Goal: Check status: Check status

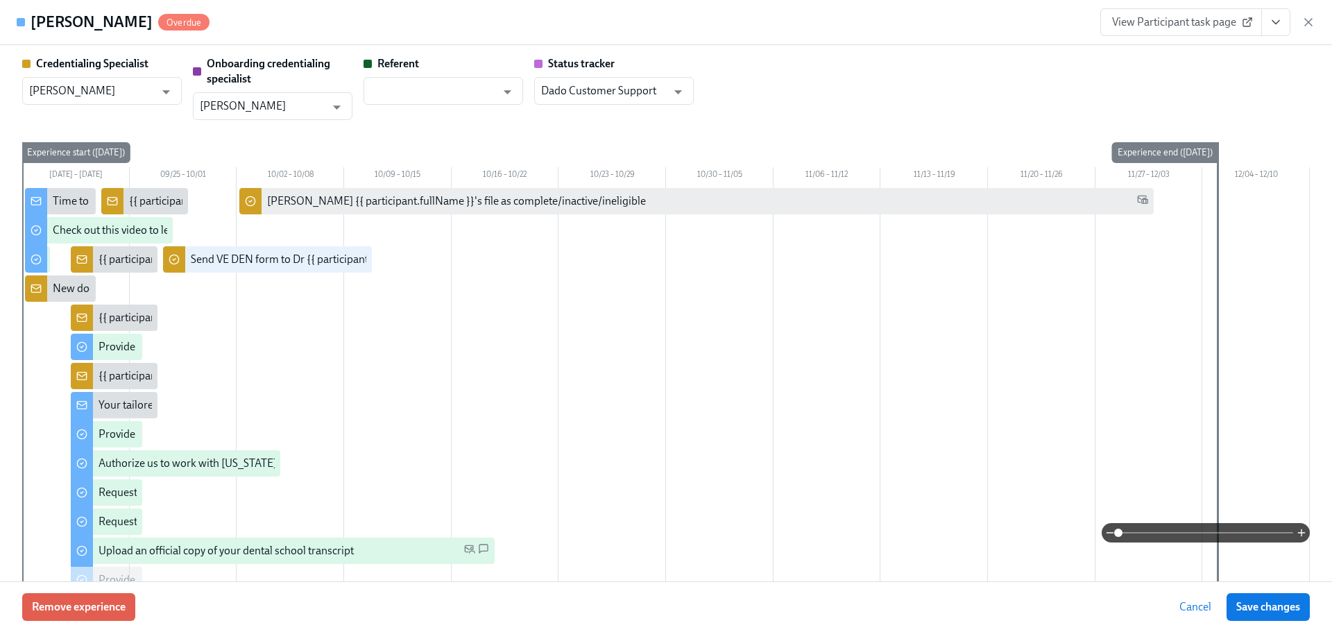
scroll to position [2611, 0]
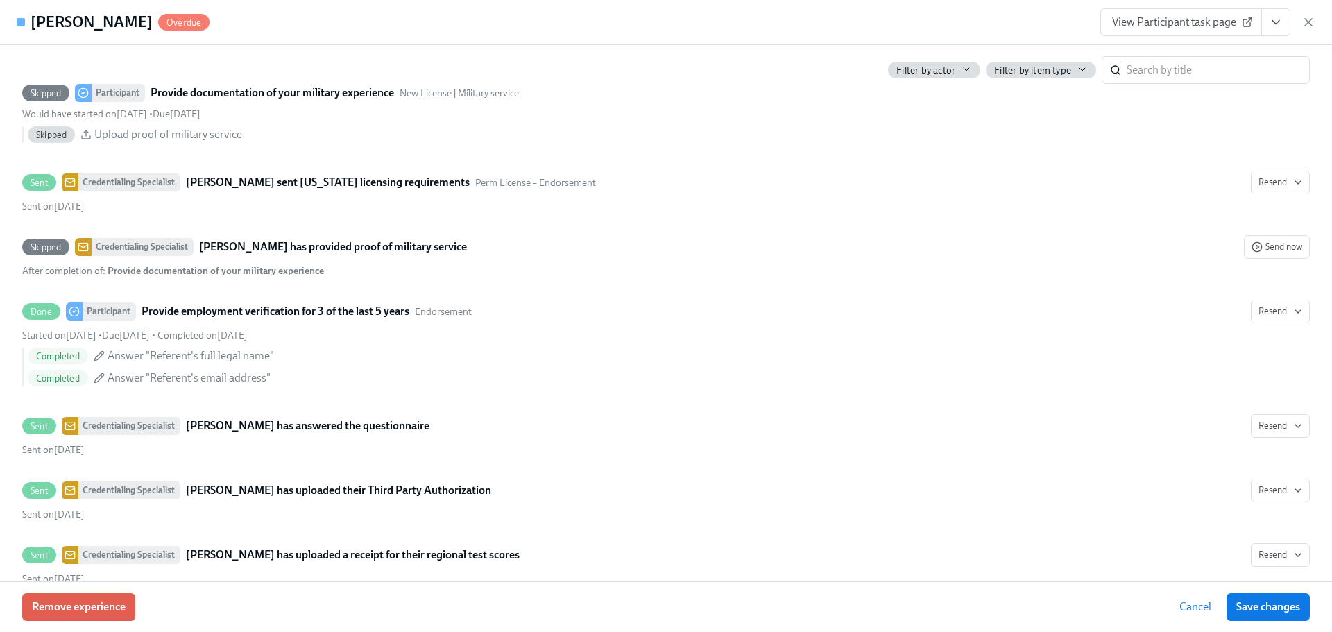
click at [1297, 21] on div "View Participant task page" at bounding box center [1207, 22] width 215 height 28
click at [1300, 19] on div "View Participant task page" at bounding box center [1207, 22] width 215 height 28
click at [1303, 19] on icon "button" at bounding box center [1309, 22] width 14 height 14
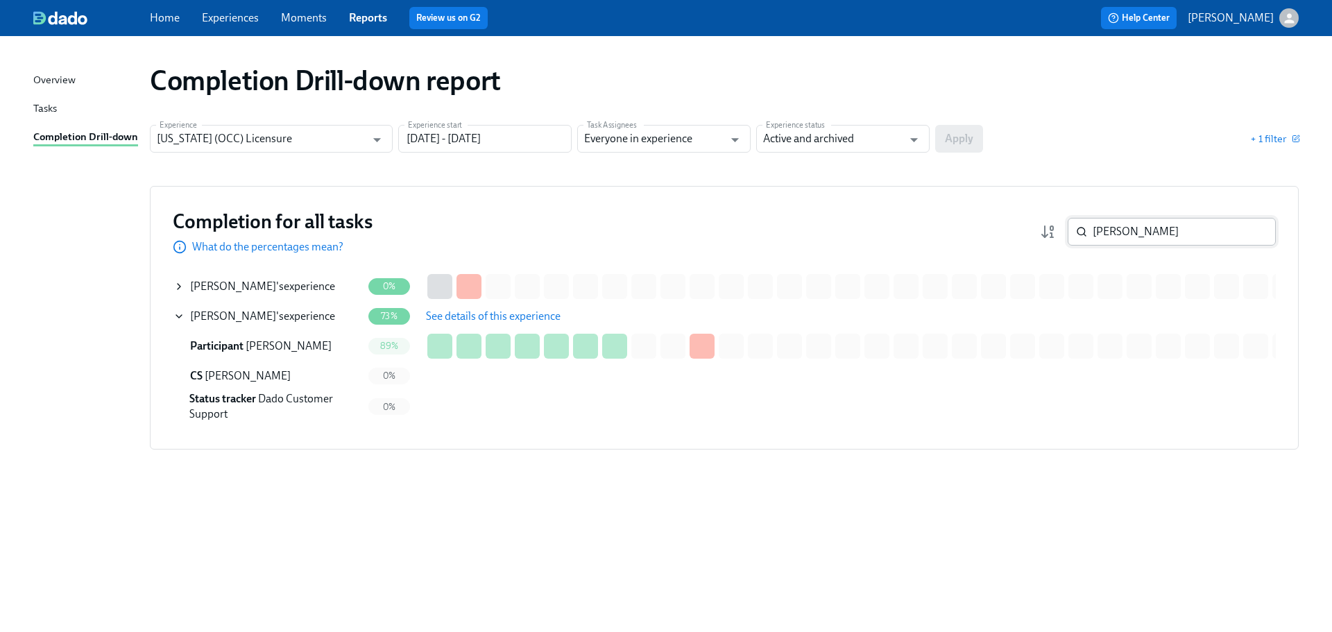
click at [1136, 238] on input "perez" at bounding box center [1184, 232] width 183 height 28
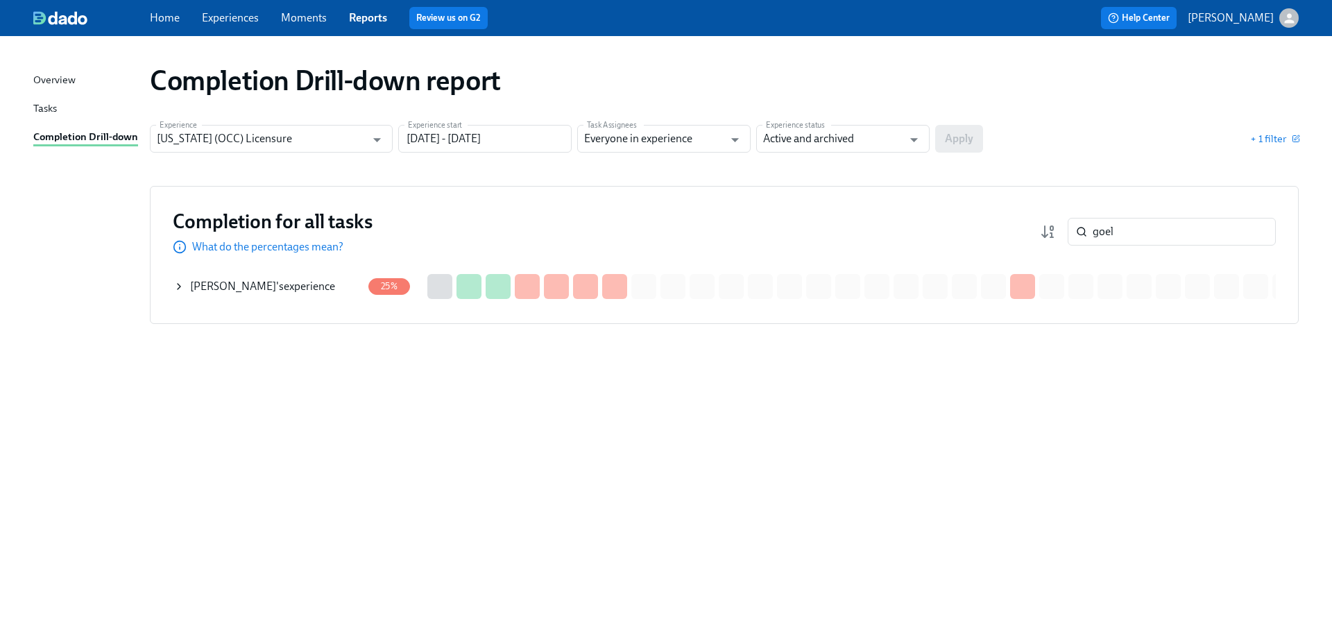
click at [298, 291] on div "Saumya Goel 's experience" at bounding box center [262, 286] width 145 height 15
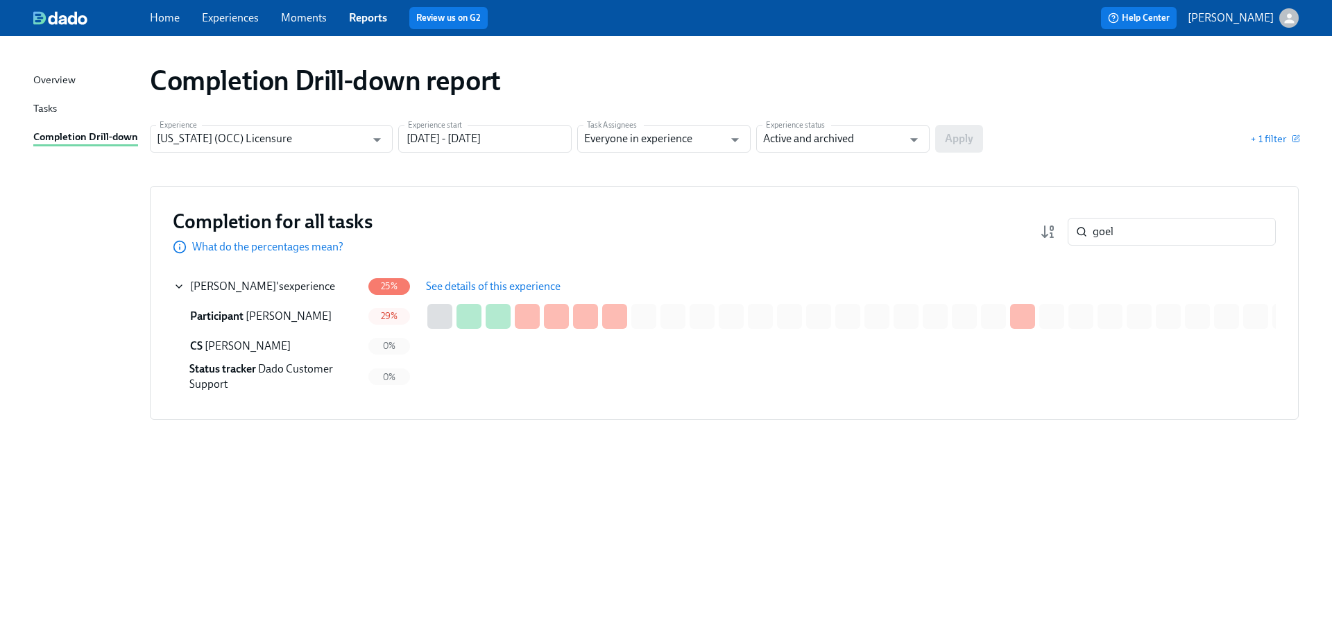
click at [444, 289] on span "See details of this experience" at bounding box center [493, 287] width 135 height 14
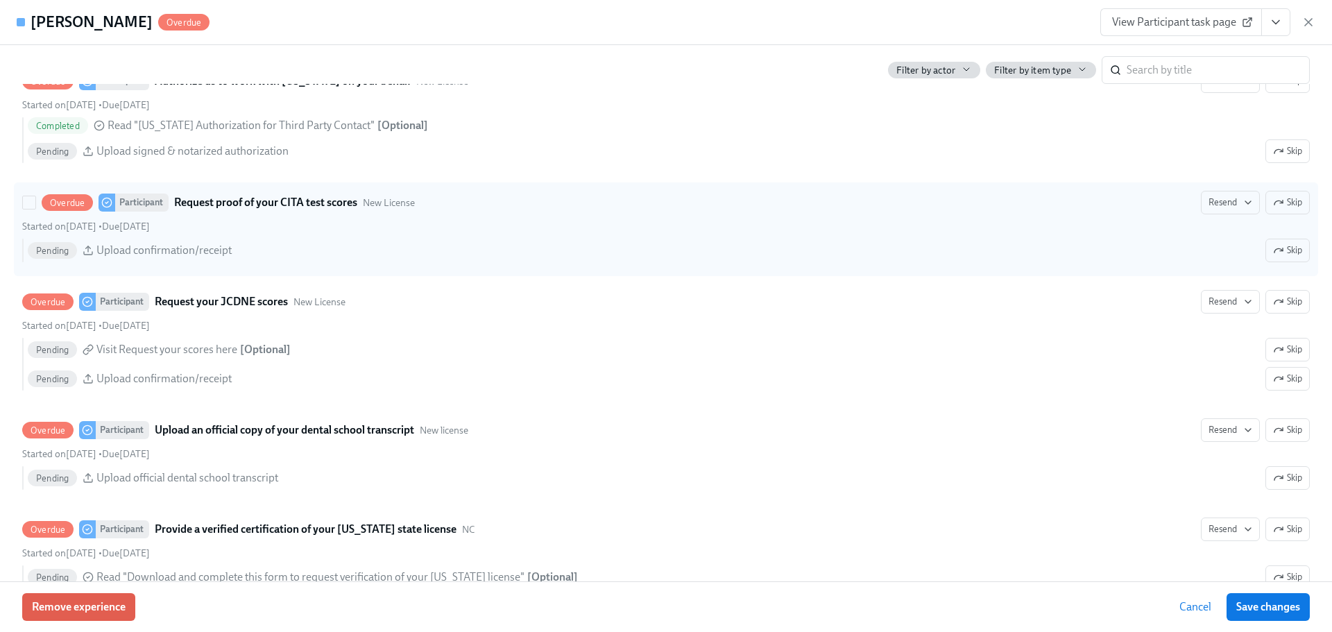
scroll to position [2151, 0]
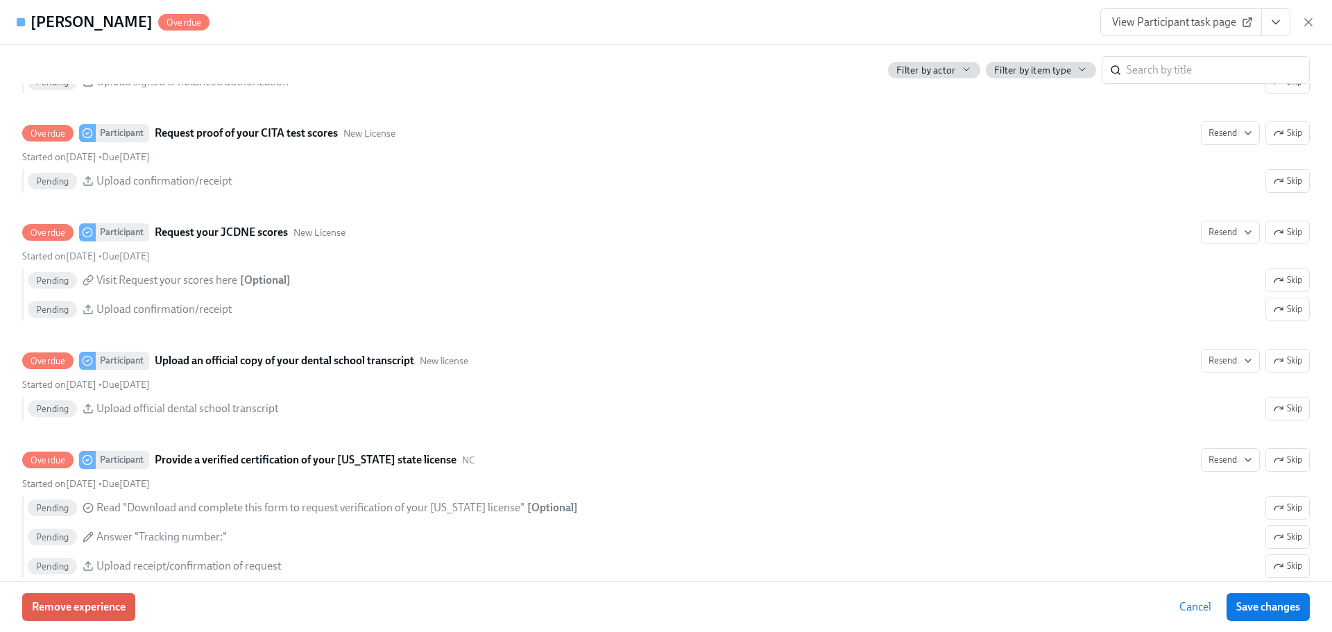
click at [1142, 21] on span "View Participant task page" at bounding box center [1181, 22] width 138 height 14
click at [1306, 18] on icon "button" at bounding box center [1309, 22] width 14 height 14
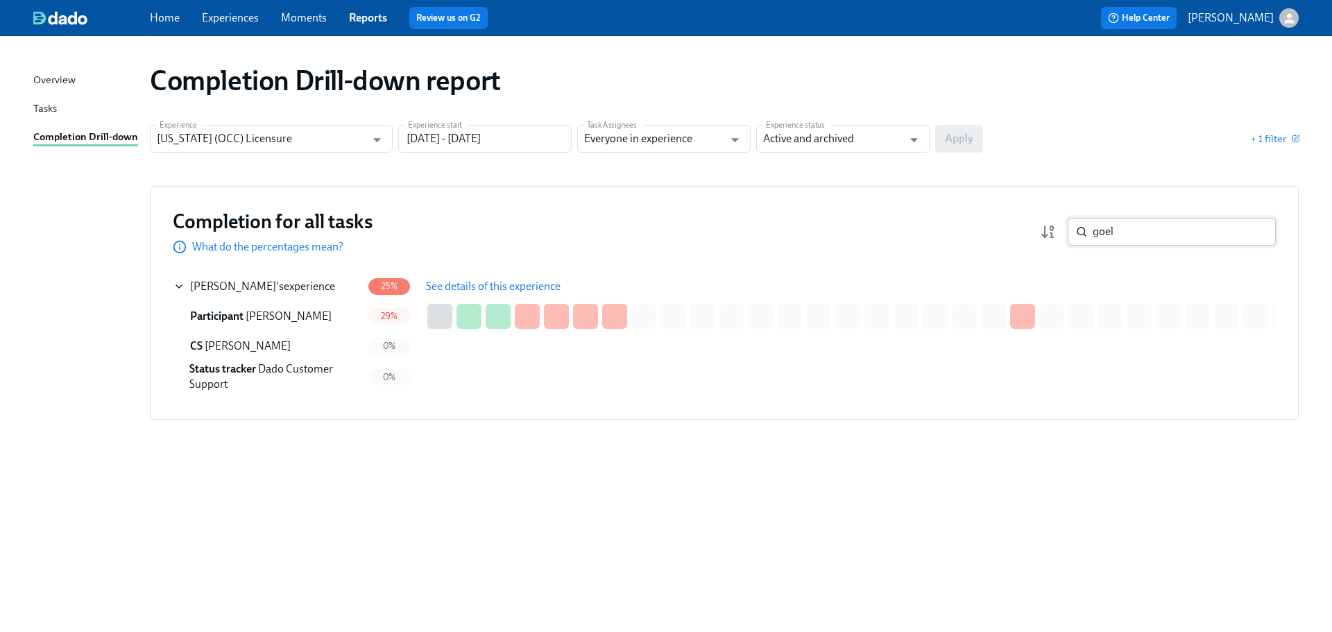
click at [1136, 228] on input "goel" at bounding box center [1184, 232] width 183 height 28
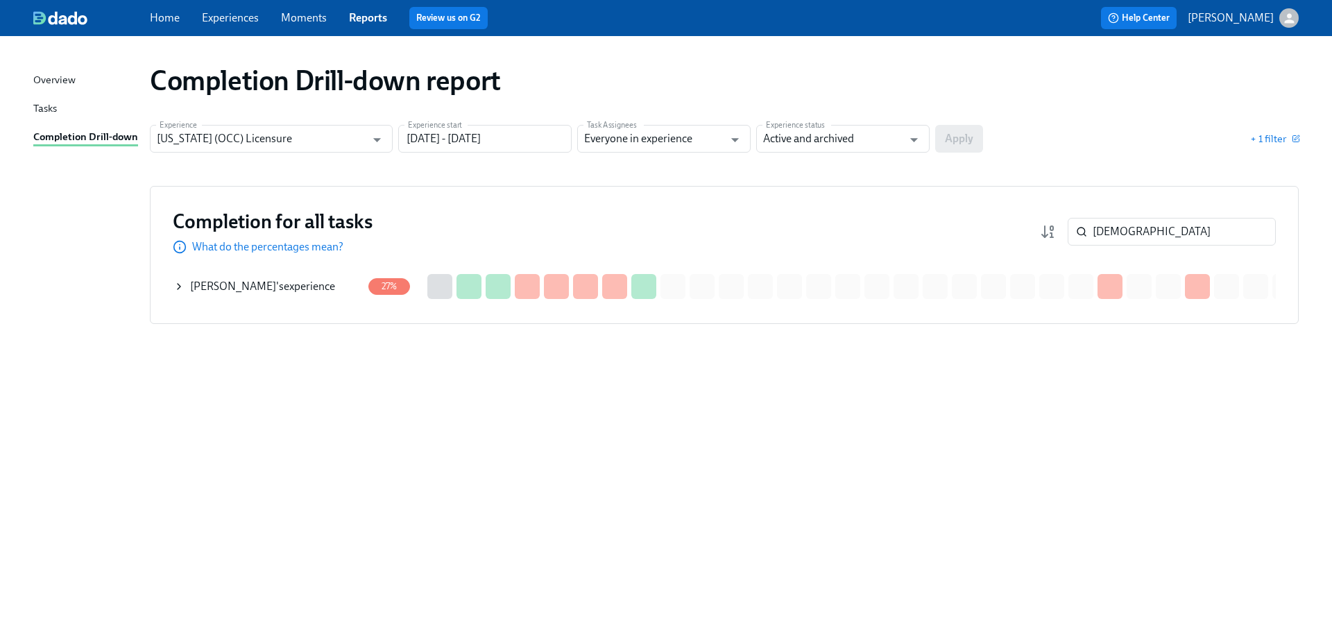
click at [291, 284] on div "Milan Jain 's experience" at bounding box center [262, 286] width 145 height 15
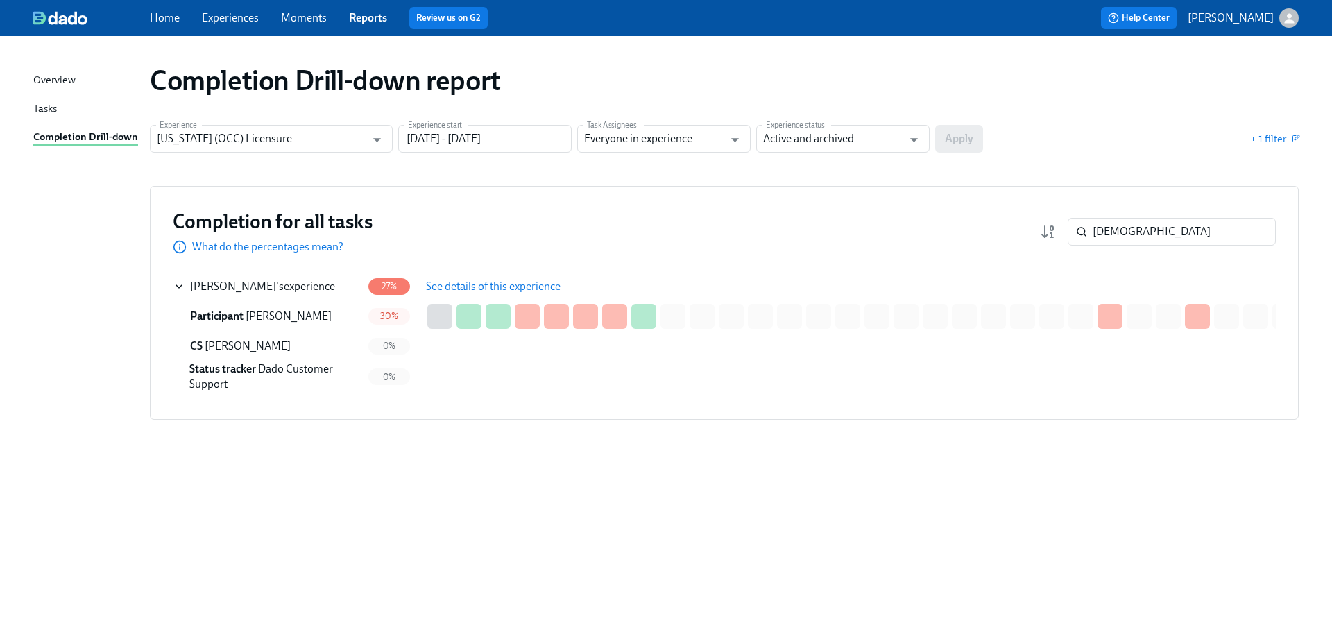
click at [522, 283] on span "See details of this experience" at bounding box center [493, 287] width 135 height 14
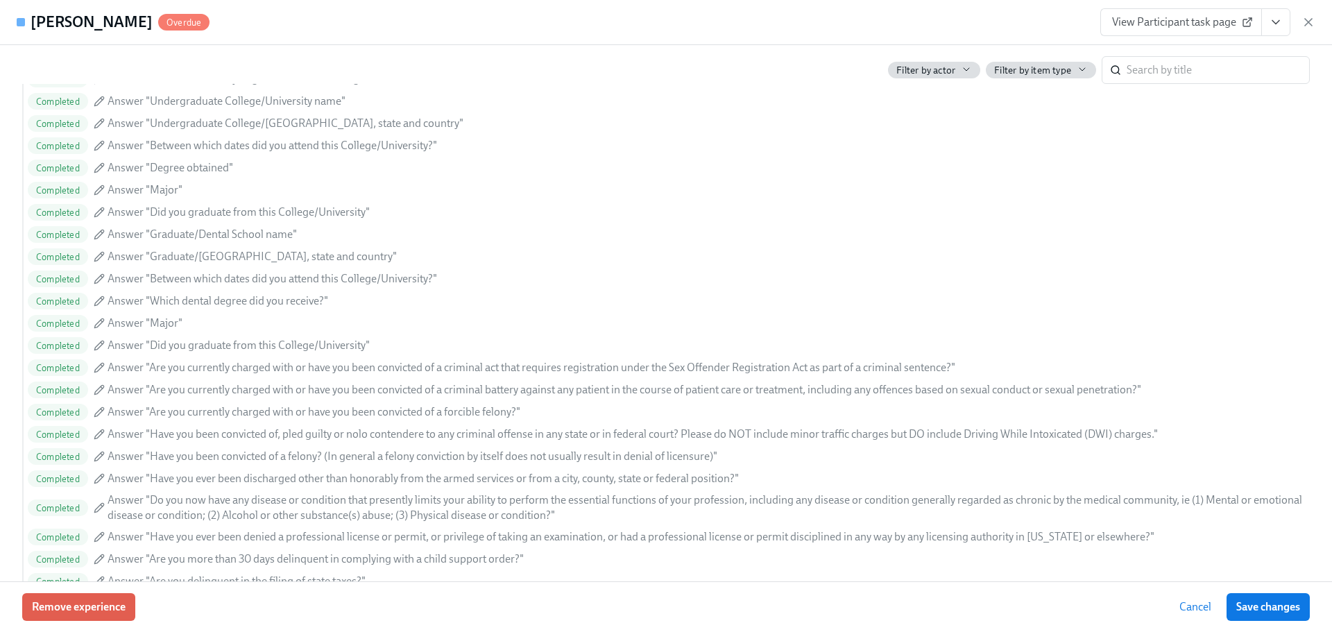
scroll to position [1553, 0]
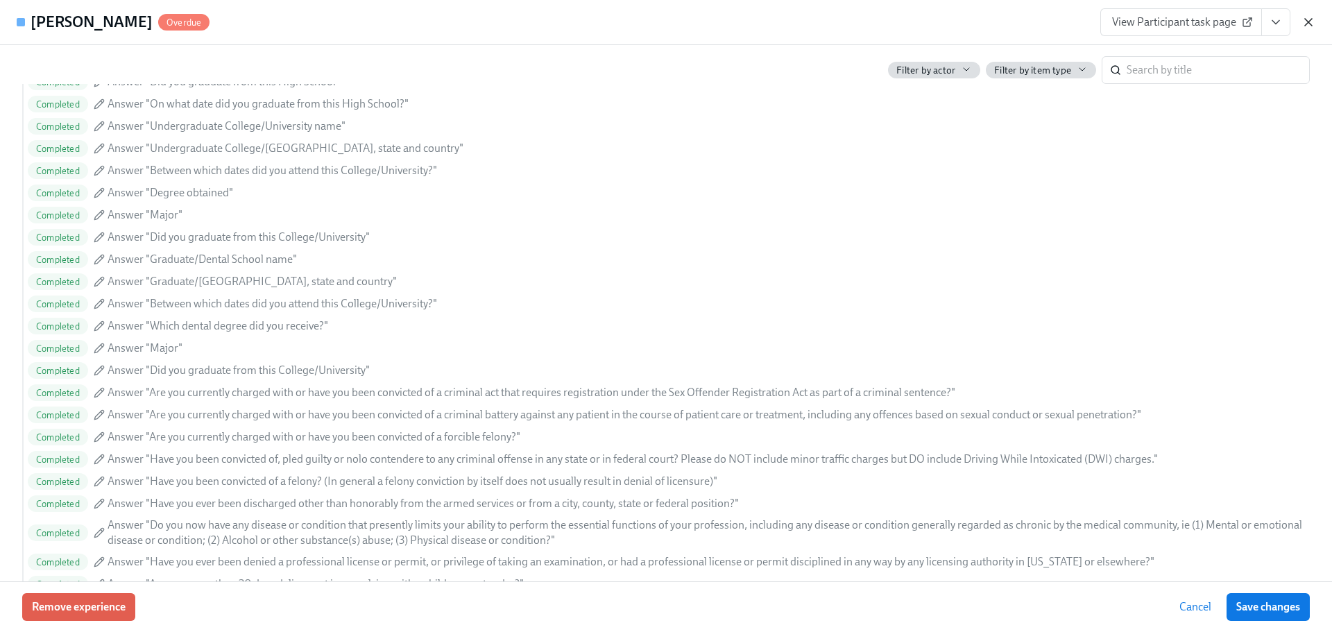
click at [1310, 19] on icon "button" at bounding box center [1309, 22] width 14 height 14
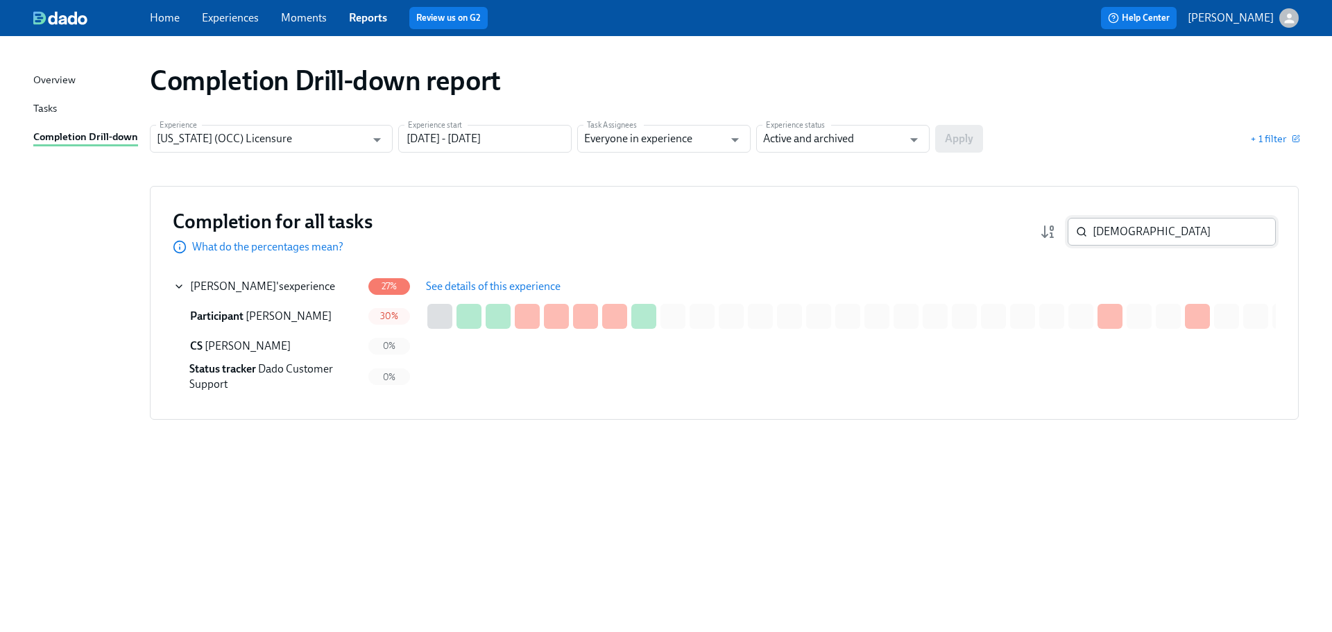
click at [1179, 232] on input "jain" at bounding box center [1184, 232] width 183 height 28
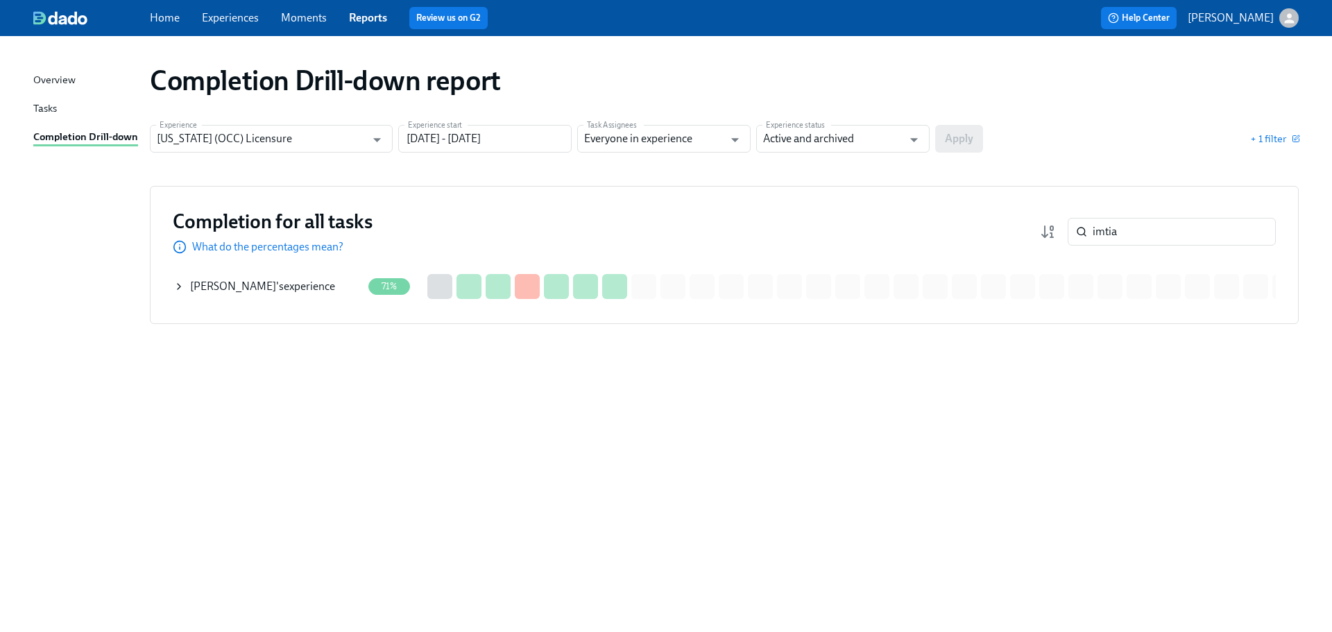
click at [1246, 85] on div "Completion Drill-down report" at bounding box center [724, 80] width 1149 height 33
click at [1171, 223] on input "imtia" at bounding box center [1184, 232] width 183 height 28
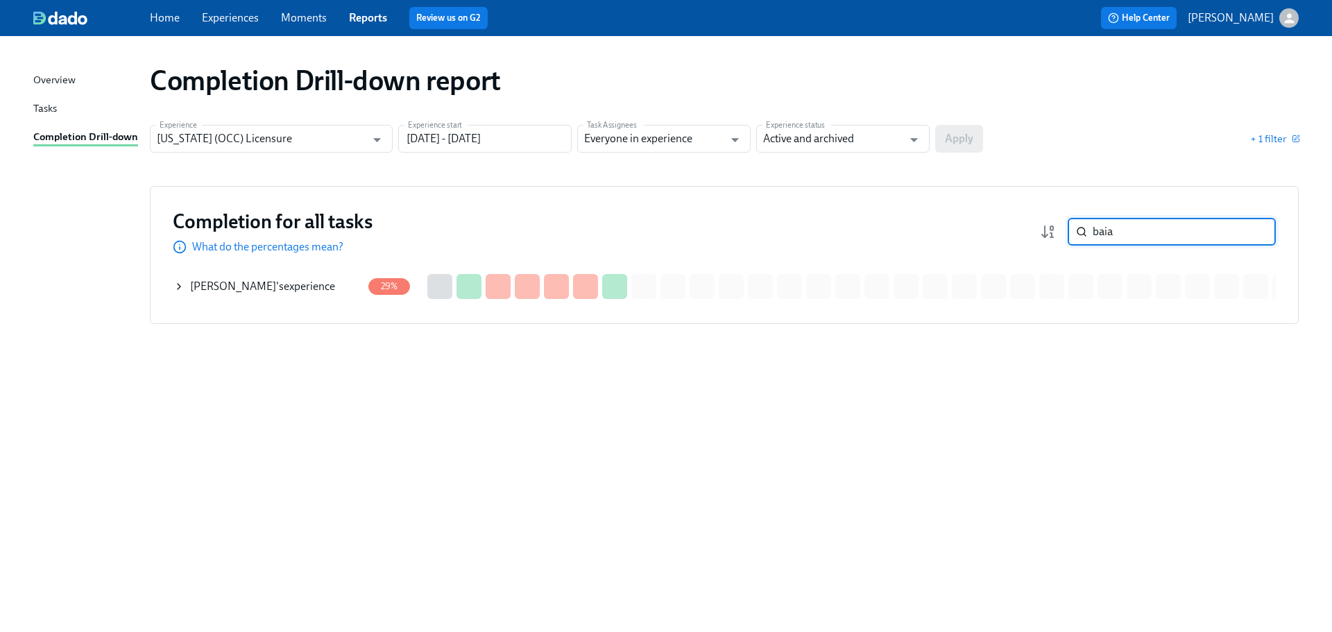
click at [242, 289] on span "Rafaella Baia" at bounding box center [233, 286] width 86 height 13
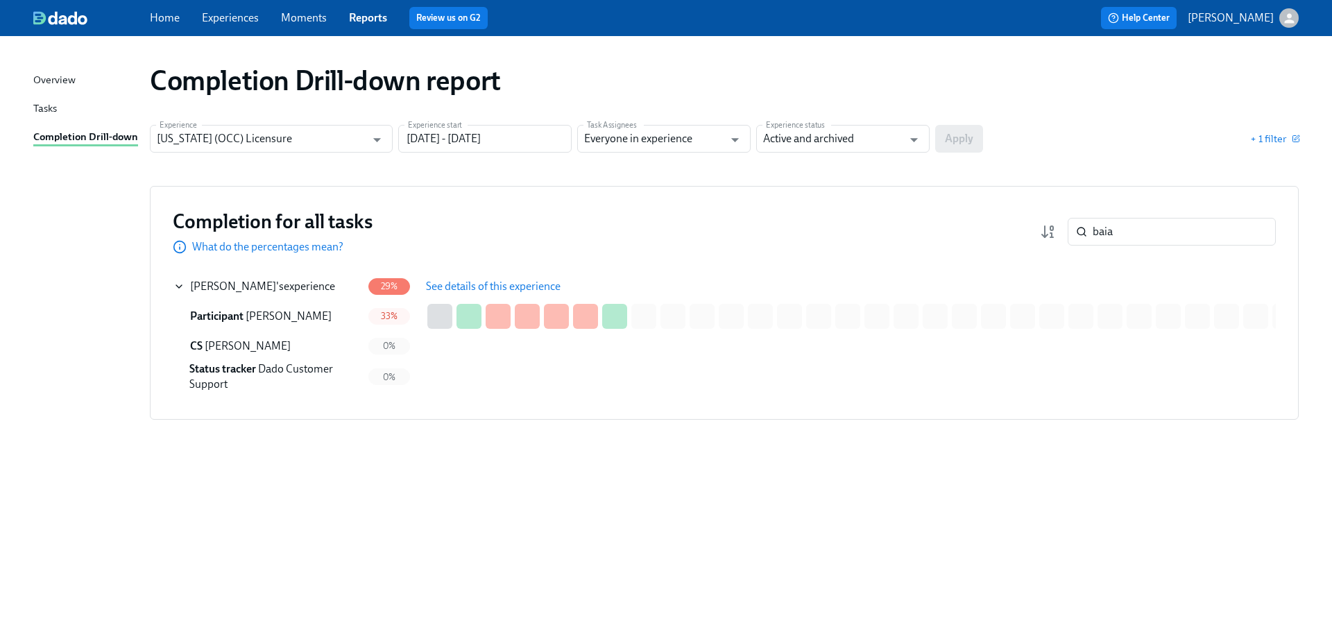
click at [480, 287] on span "See details of this experience" at bounding box center [493, 287] width 135 height 14
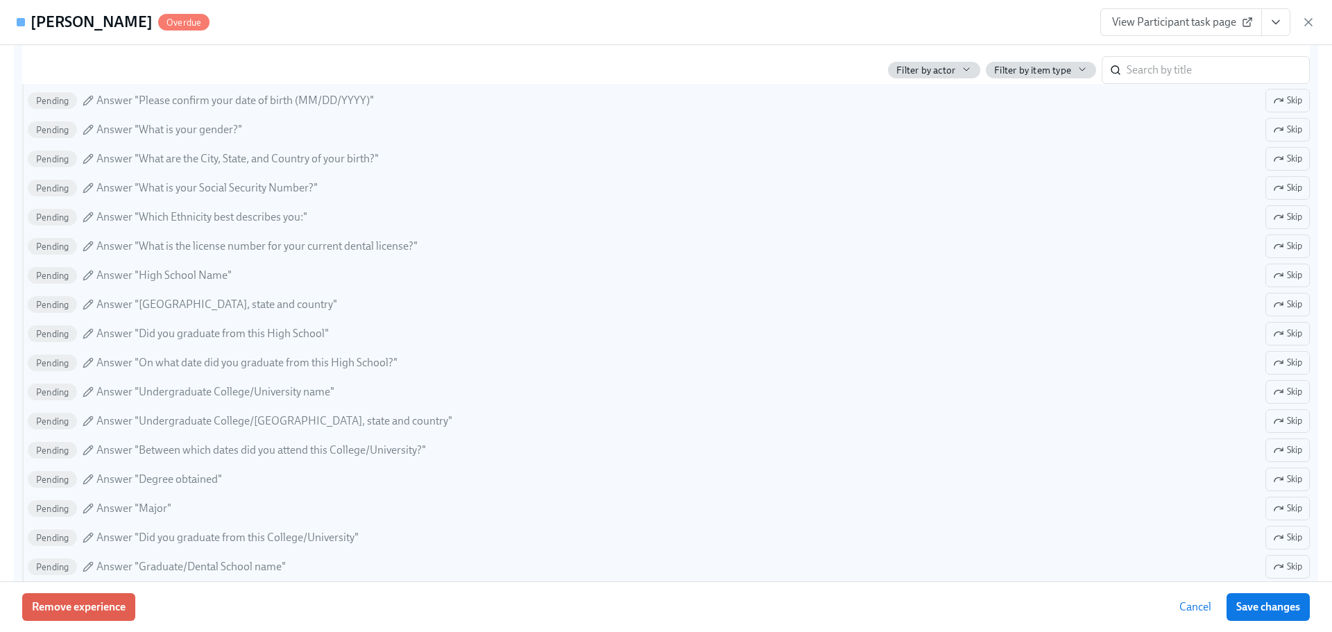
scroll to position [1318, 0]
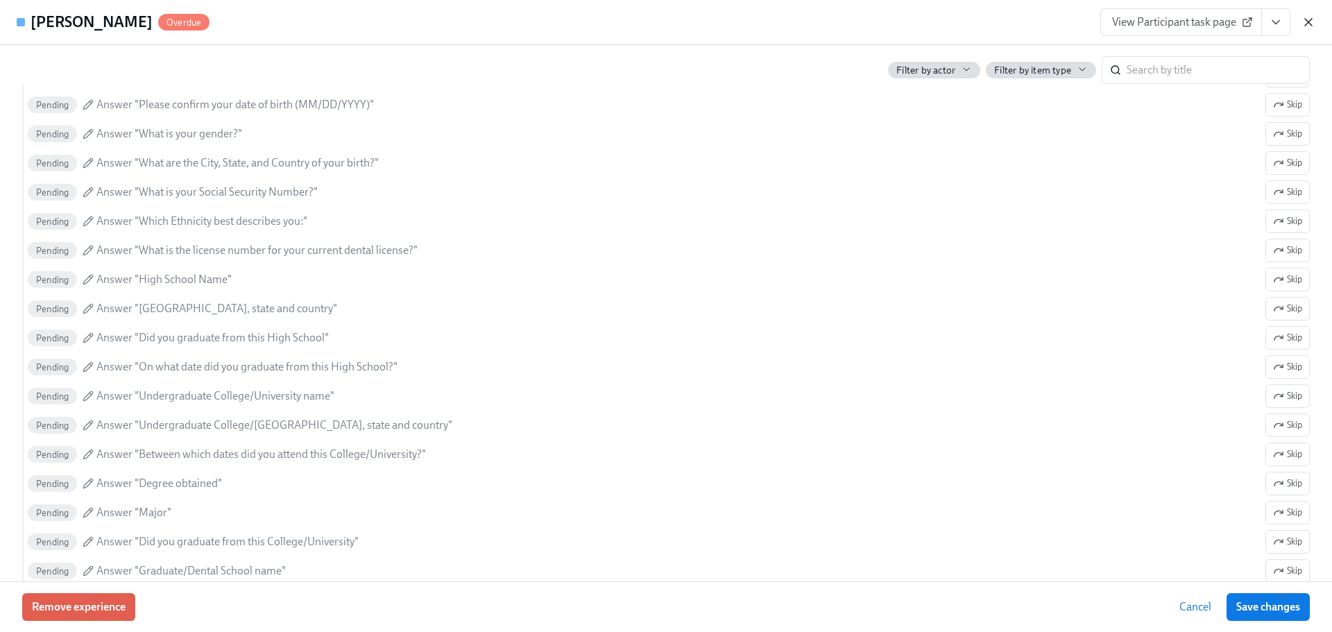
click at [1309, 26] on icon "button" at bounding box center [1309, 22] width 14 height 14
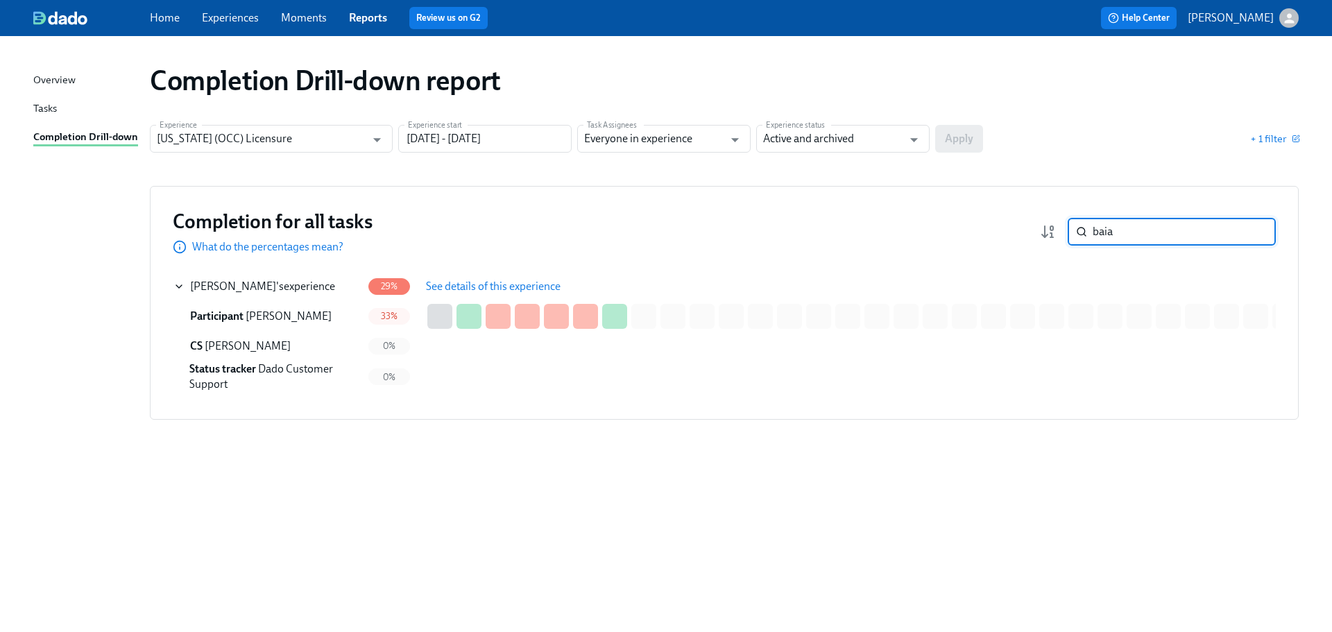
click at [1170, 234] on input "baia" at bounding box center [1184, 232] width 183 height 28
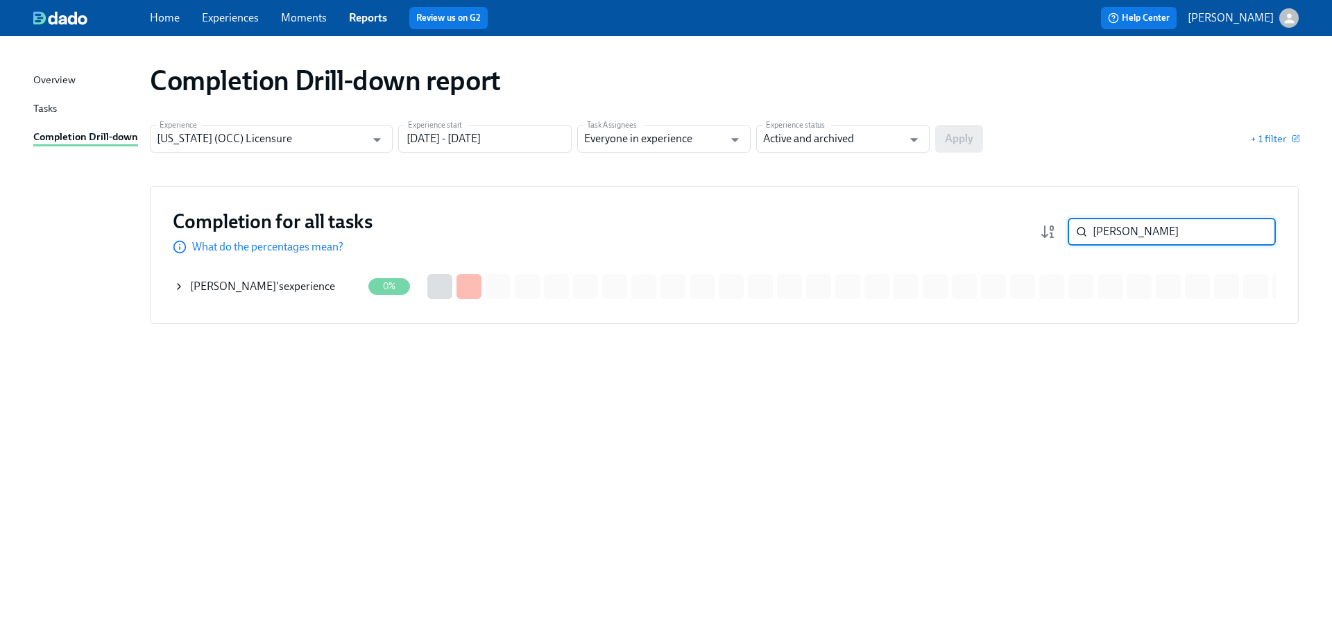
click at [284, 289] on div "Brock Dwyer 's experience" at bounding box center [262, 286] width 145 height 15
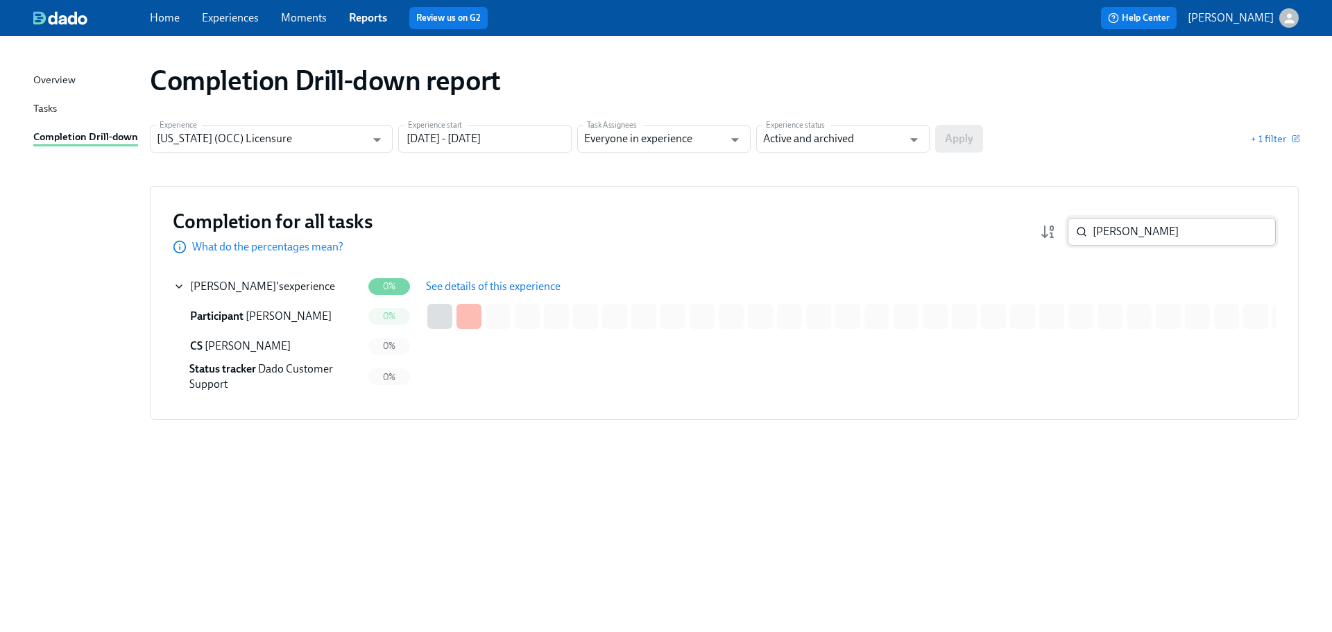
click at [1129, 232] on input "brock" at bounding box center [1184, 232] width 183 height 28
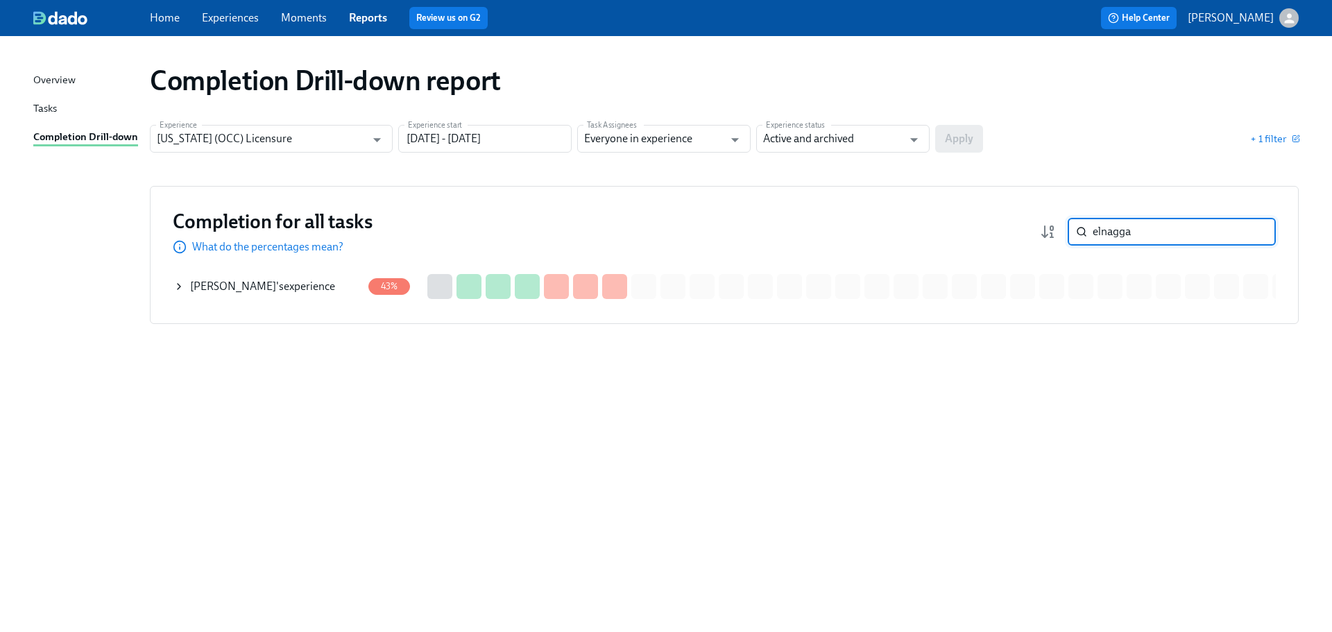
type input "elnagga"
click at [272, 281] on span "Moustafa Elnaggar" at bounding box center [233, 286] width 86 height 13
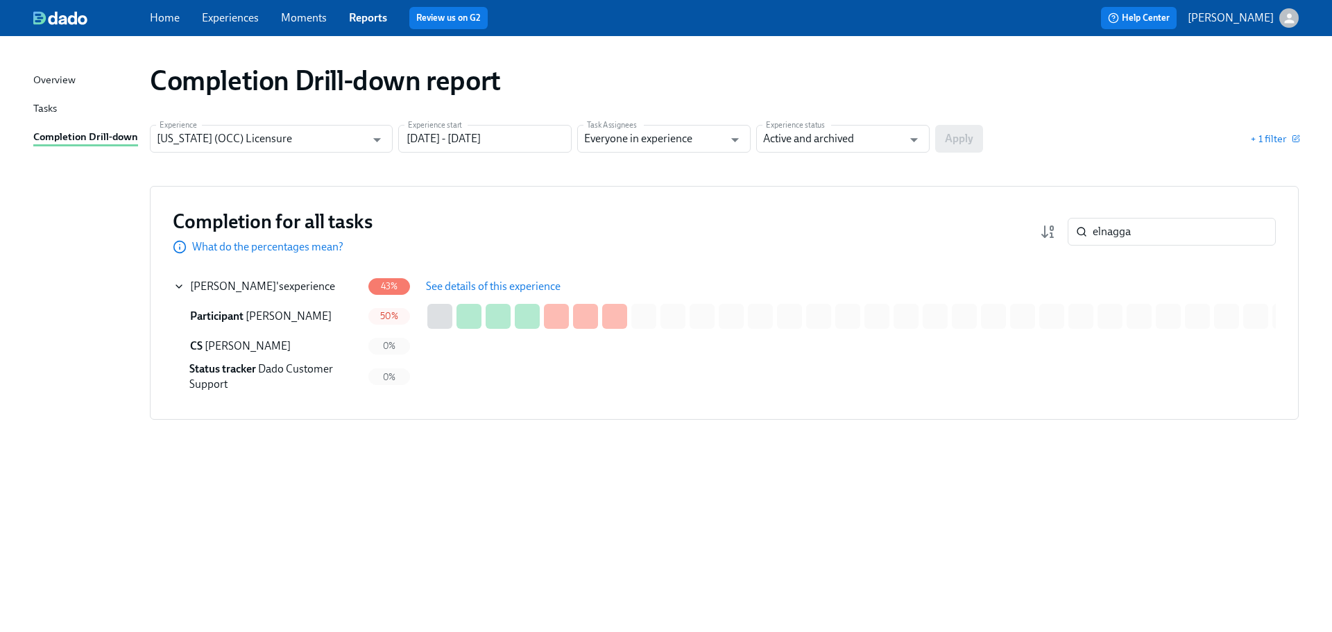
click at [518, 282] on span "See details of this experience" at bounding box center [493, 287] width 135 height 14
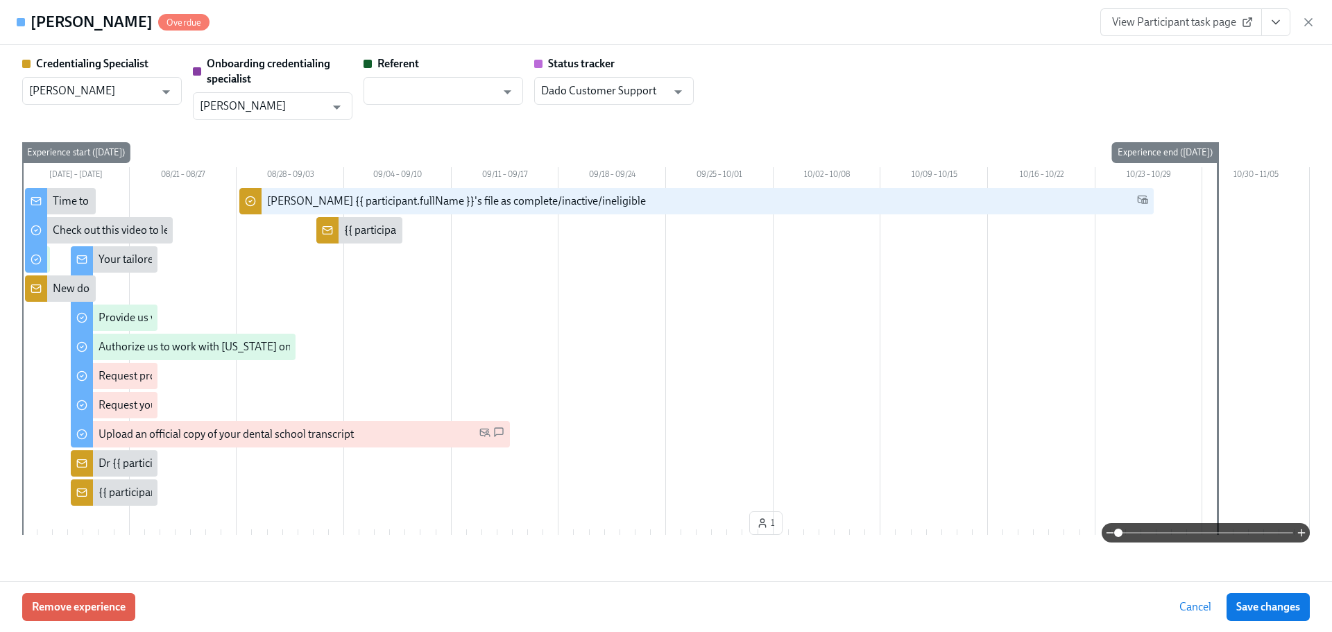
click at [1145, 18] on span "View Participant task page" at bounding box center [1181, 22] width 138 height 14
